Goal: Task Accomplishment & Management: Manage account settings

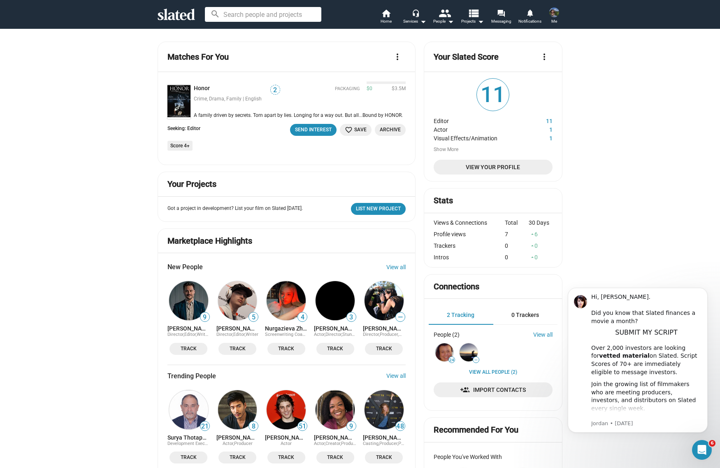
click at [479, 167] on span "View Your Profile" at bounding box center [493, 167] width 106 height 15
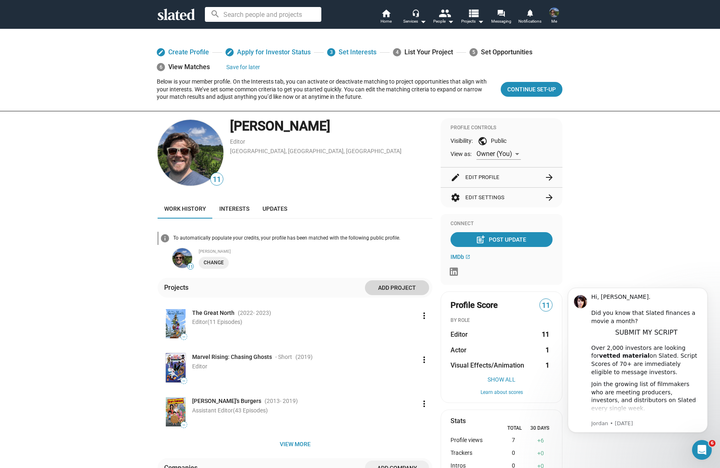
click at [380, 285] on span "Add project" at bounding box center [397, 287] width 51 height 15
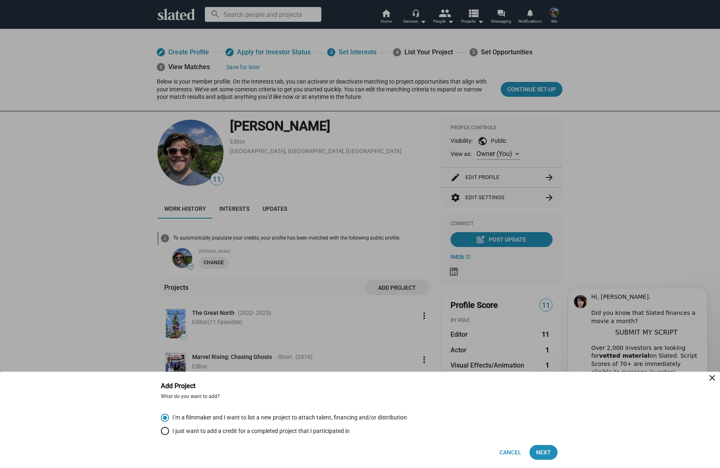
click at [203, 430] on span "I just want to add a credit for a completed project that I participated in" at bounding box center [259, 431] width 181 height 8
click at [169, 430] on input "I just want to add a credit for a completed project that I participated in" at bounding box center [165, 431] width 8 height 8
radio input "true"
click at [542, 454] on span "Next" at bounding box center [543, 452] width 15 height 15
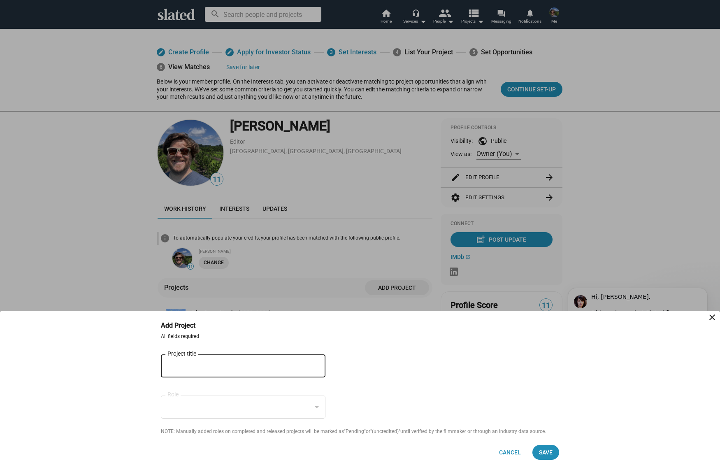
click at [185, 363] on input "Project title" at bounding box center [237, 365] width 140 height 7
type input "The Great North"
click at [316, 366] on mat-icon "close" at bounding box center [316, 366] width 10 height 13
click at [184, 361] on div "Project title" at bounding box center [237, 365] width 140 height 24
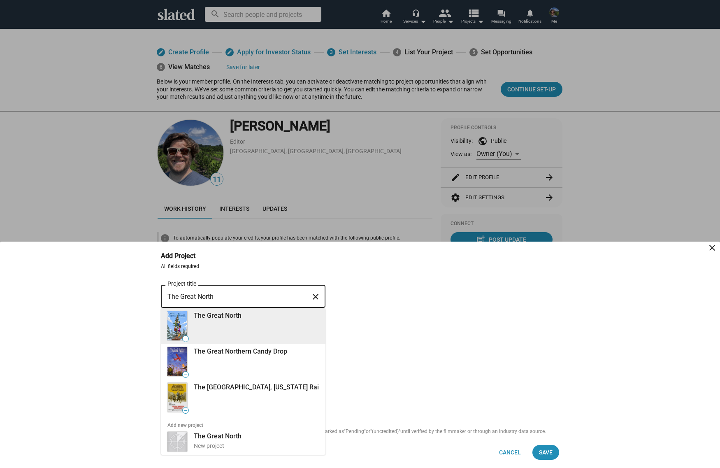
type input "The Great North"
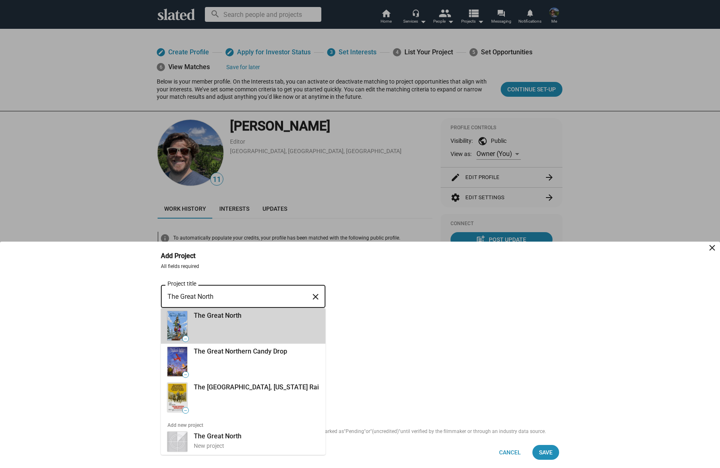
click at [226, 319] on div "The Great North" at bounding box center [256, 315] width 125 height 9
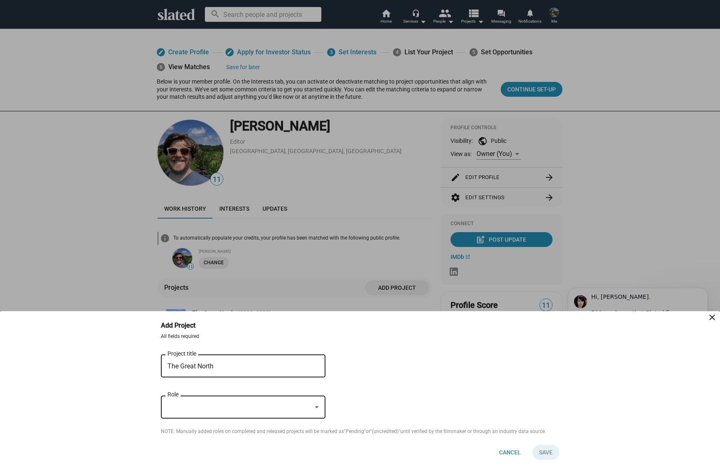
click at [312, 406] on div at bounding box center [242, 407] width 151 height 7
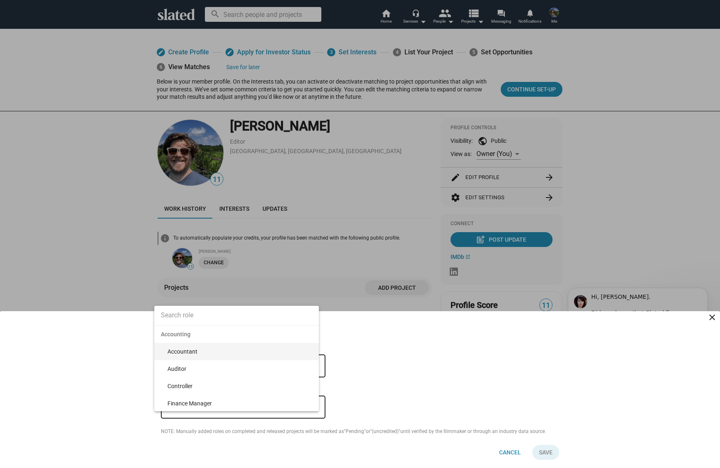
click at [215, 316] on input at bounding box center [236, 315] width 165 height 21
type input "Edi"
click at [189, 350] on span "Editor" at bounding box center [239, 351] width 145 height 17
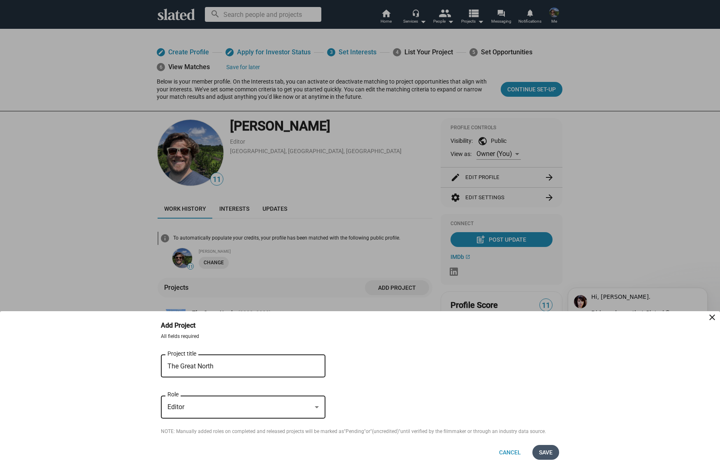
click at [543, 451] on span "Save" at bounding box center [546, 452] width 14 height 15
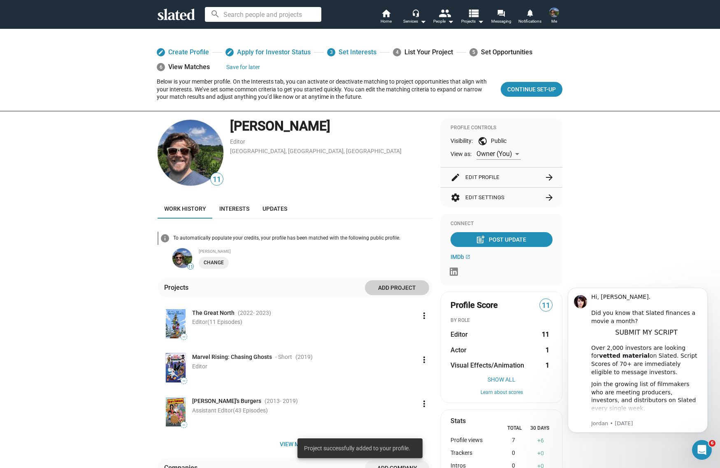
click at [420, 314] on mat-icon "more_vert" at bounding box center [424, 316] width 10 height 10
click at [404, 333] on button "Edit" at bounding box center [406, 333] width 46 height 13
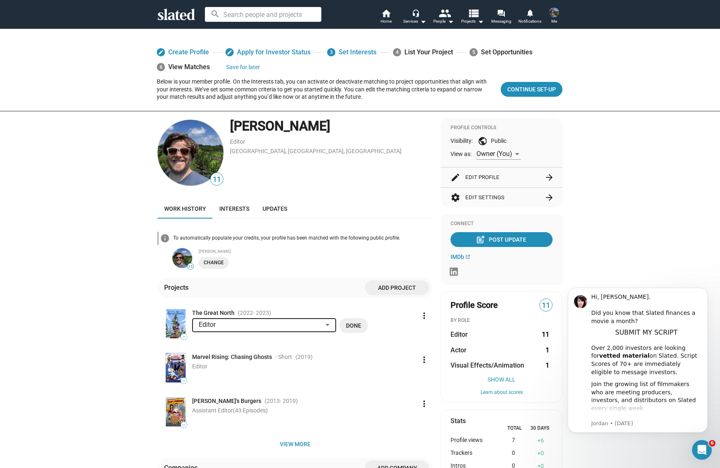
click at [351, 326] on span "Done" at bounding box center [353, 325] width 15 height 15
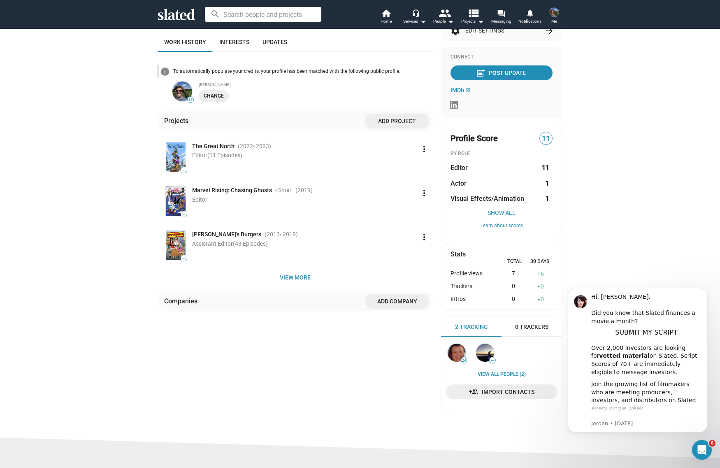
scroll to position [131, 0]
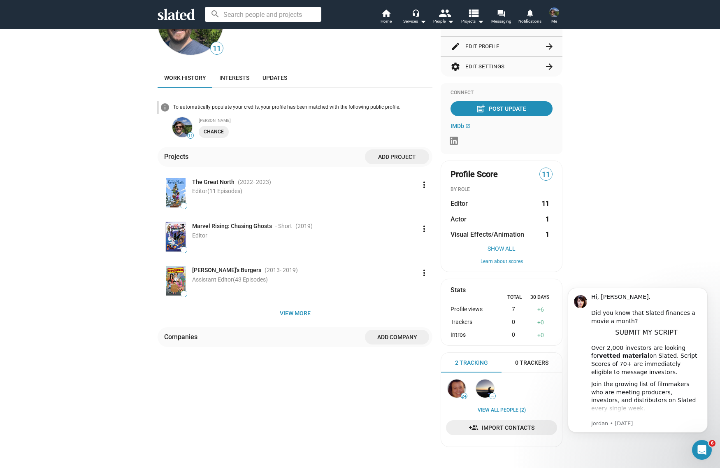
click at [289, 314] on span "View more" at bounding box center [295, 313] width 262 height 15
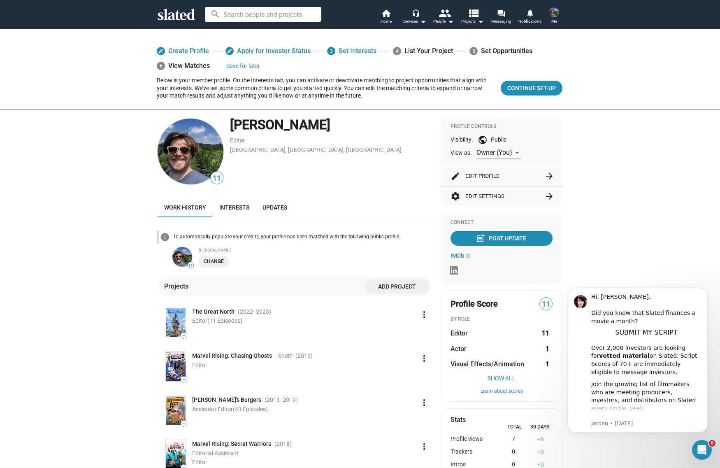
scroll to position [0, 0]
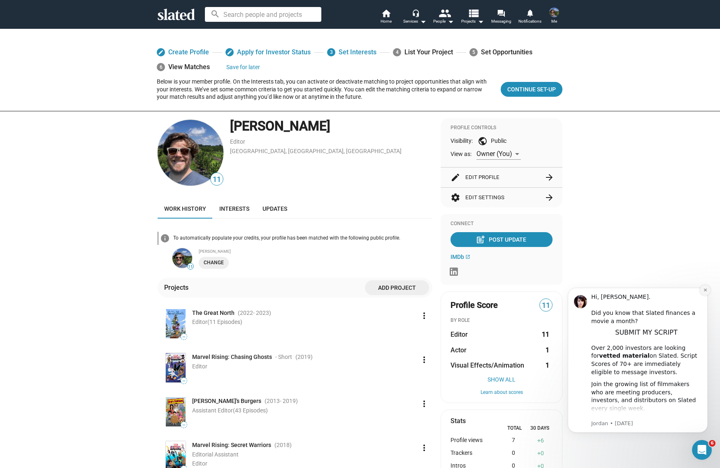
click at [704, 290] on icon "Dismiss notification" at bounding box center [705, 290] width 5 height 5
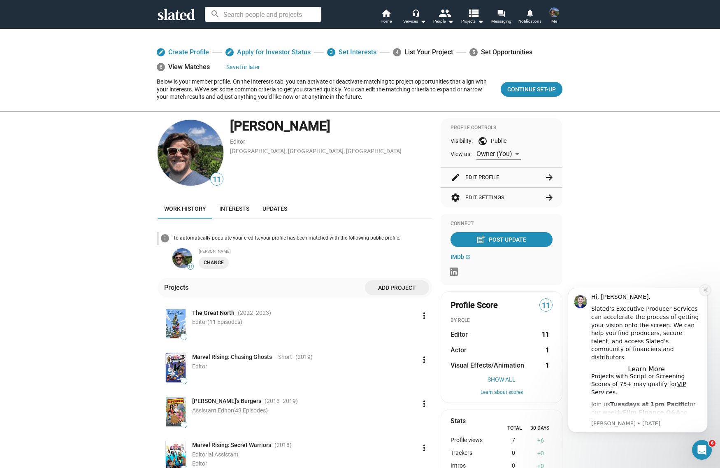
click at [705, 289] on icon "Dismiss notification" at bounding box center [705, 290] width 5 height 5
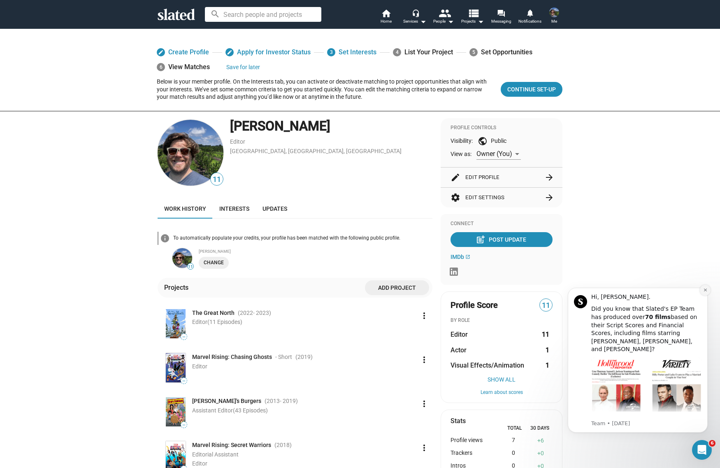
click at [706, 291] on icon "Dismiss notification" at bounding box center [705, 289] width 3 height 3
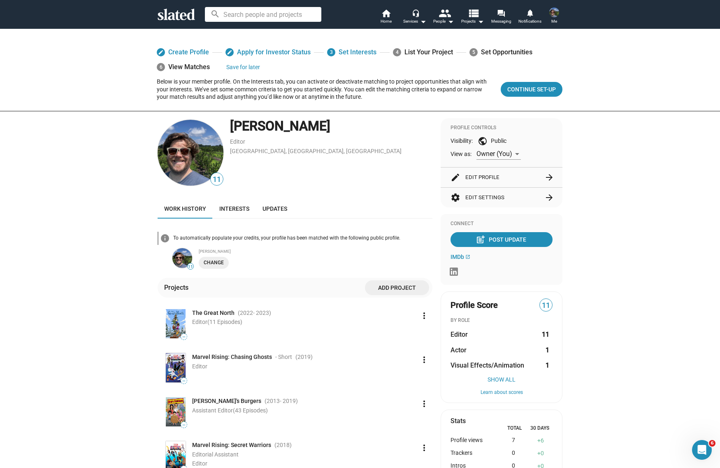
click at [185, 20] on icon at bounding box center [176, 15] width 37 height 12
